Goal: Find specific page/section: Find specific page/section

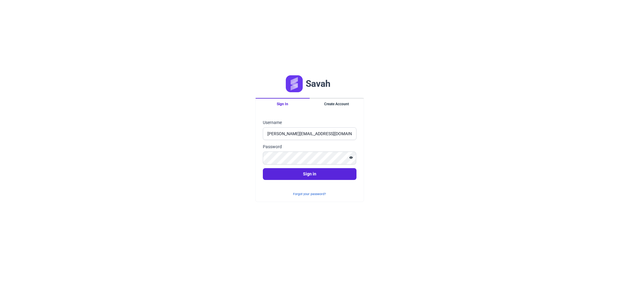
click at [263, 168] on button "Sign in" at bounding box center [310, 174] width 94 height 12
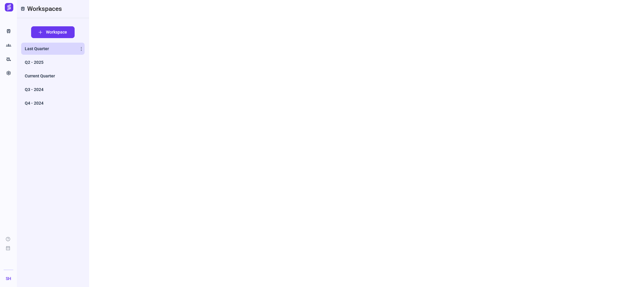
click at [43, 51] on span "Last Quarter" at bounding box center [37, 49] width 24 height 6
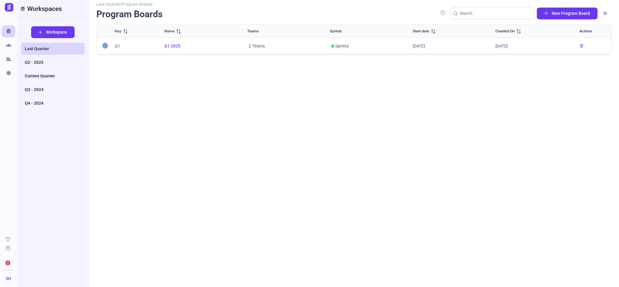
click at [167, 44] on span "Q1 2025" at bounding box center [198, 46] width 68 height 6
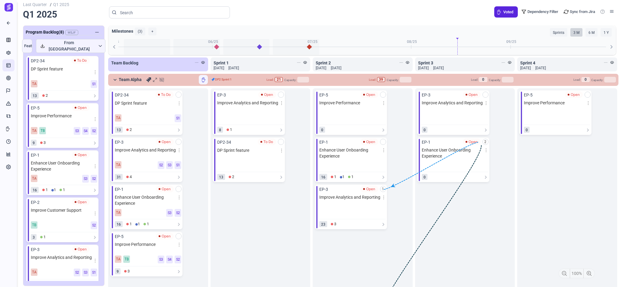
click at [147, 81] on icon at bounding box center [148, 79] width 5 height 5
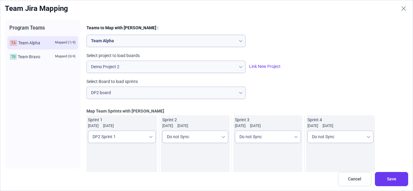
click at [306, 65] on div "Link New Project" at bounding box center [301, 68] width 108 height 10
